Goal: Check status: Check status

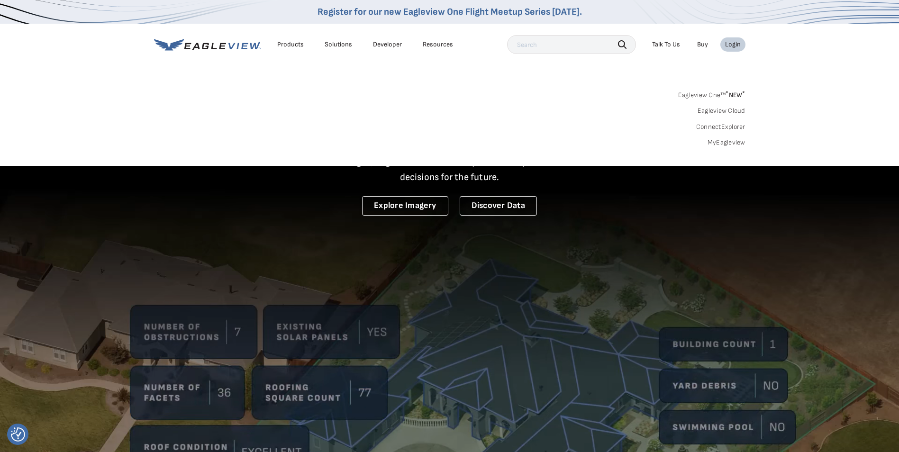
click at [730, 141] on link "MyEagleview" at bounding box center [727, 142] width 38 height 9
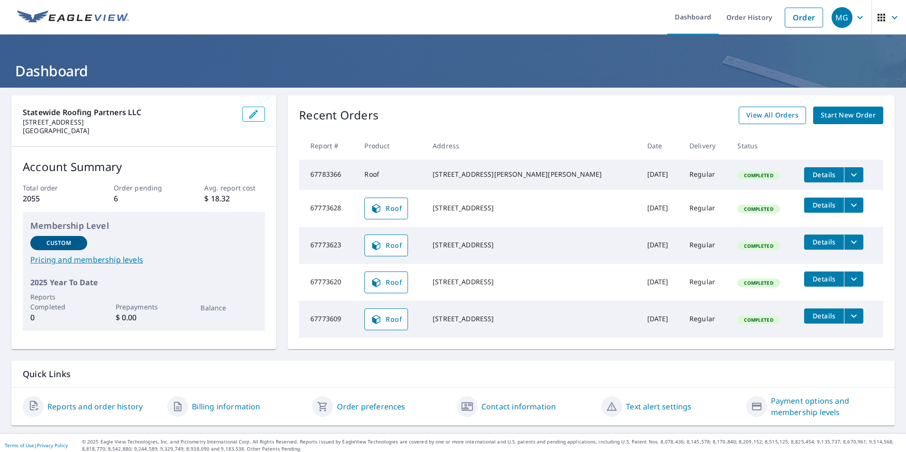
click at [753, 119] on span "View All Orders" at bounding box center [773, 115] width 52 height 12
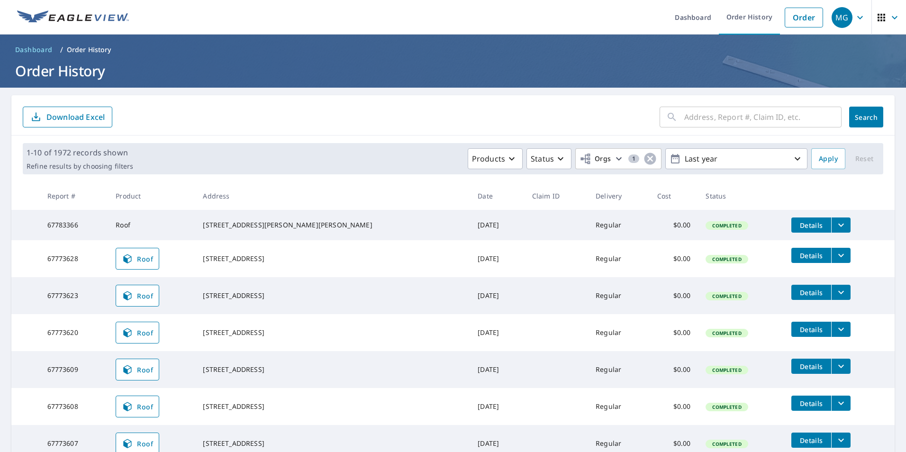
click at [689, 115] on input "text" at bounding box center [762, 117] width 157 height 27
paste input "[STREET_ADDRESS]"
type input "[STREET_ADDRESS]"
click at [857, 118] on span "Search" at bounding box center [866, 117] width 19 height 9
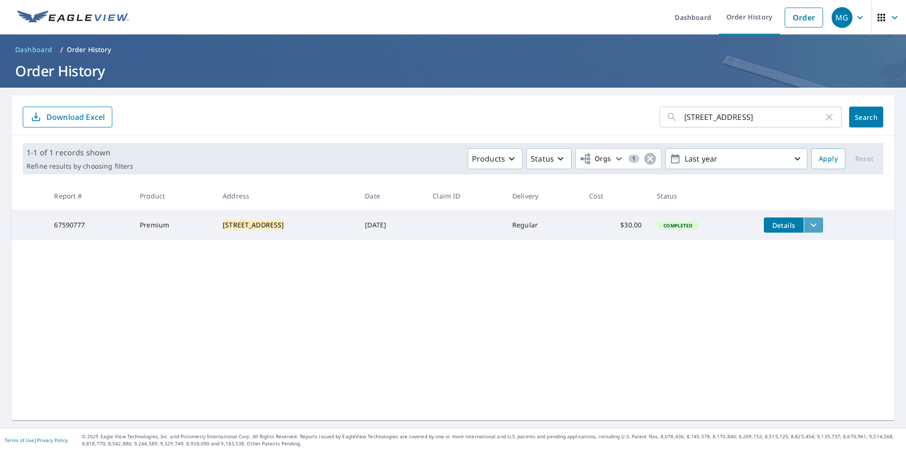
click at [812, 228] on icon "filesDropdownBtn-67590777" at bounding box center [813, 224] width 11 height 11
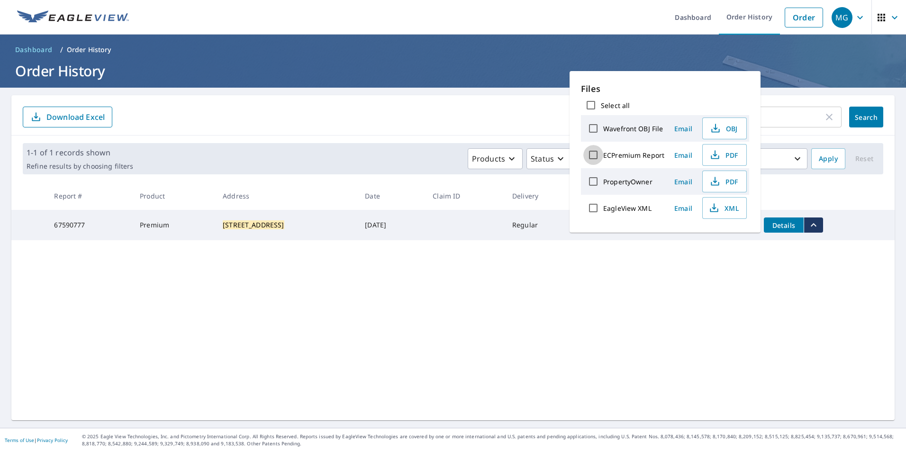
click at [594, 159] on input "ECPremium Report" at bounding box center [593, 155] width 20 height 20
checkbox input "true"
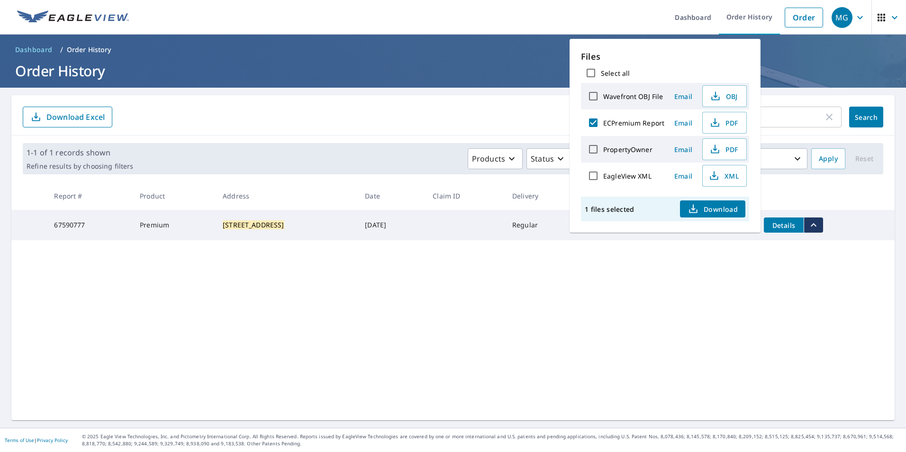
click at [690, 210] on icon "button" at bounding box center [693, 211] width 8 height 4
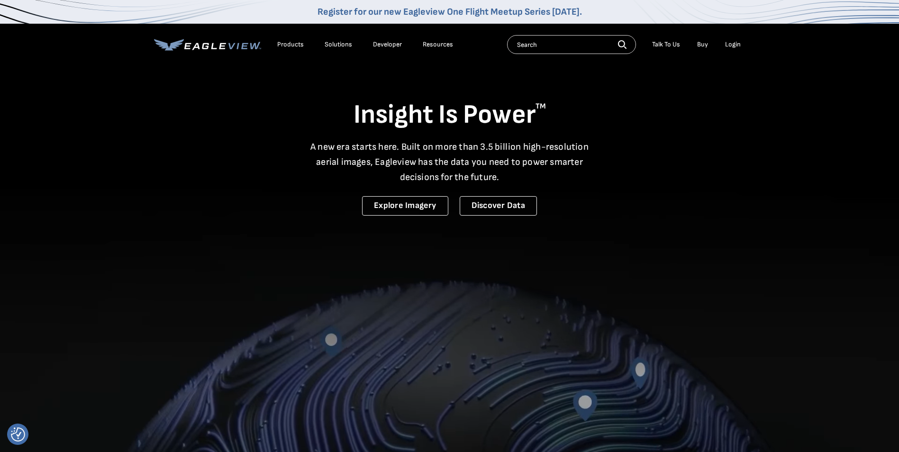
click at [739, 45] on div "Login" at bounding box center [733, 44] width 16 height 9
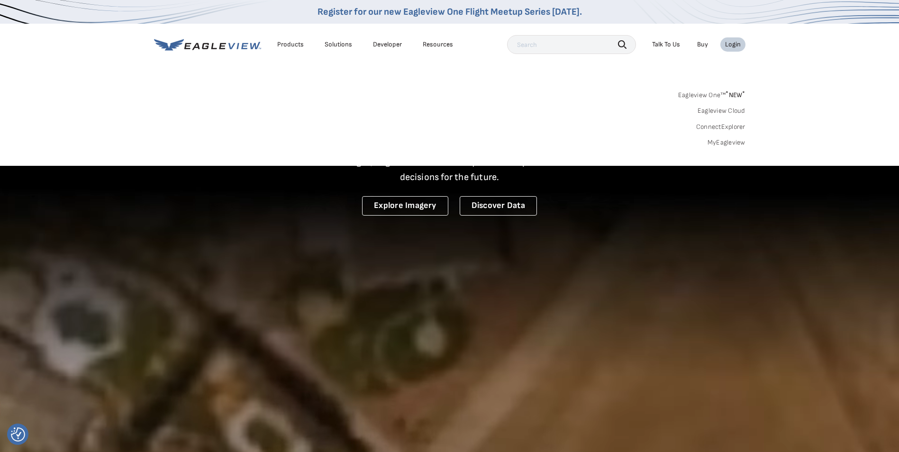
click at [725, 142] on link "MyEagleview" at bounding box center [727, 142] width 38 height 9
